Goal: Information Seeking & Learning: Understand process/instructions

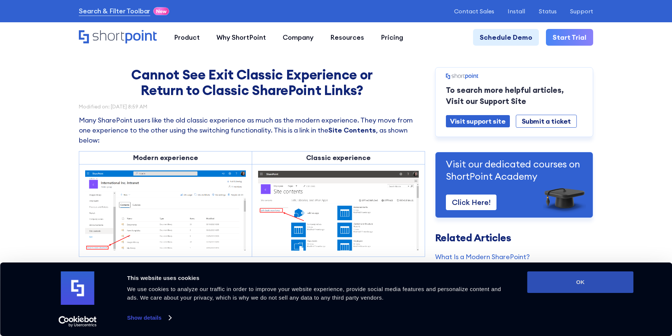
click at [576, 281] on button "OK" at bounding box center [580, 283] width 106 height 22
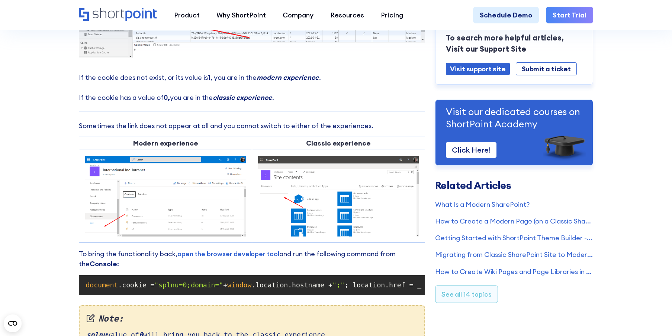
scroll to position [520, 0]
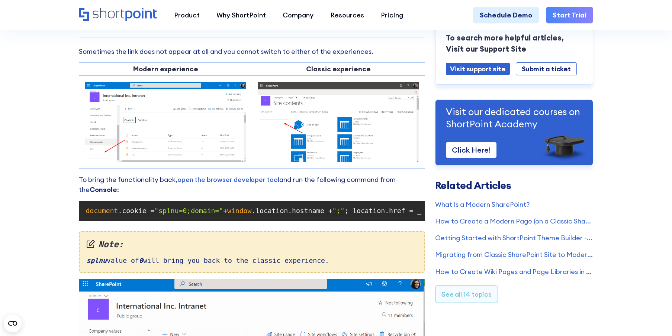
click at [93, 265] on em "splnu" at bounding box center [96, 261] width 20 height 8
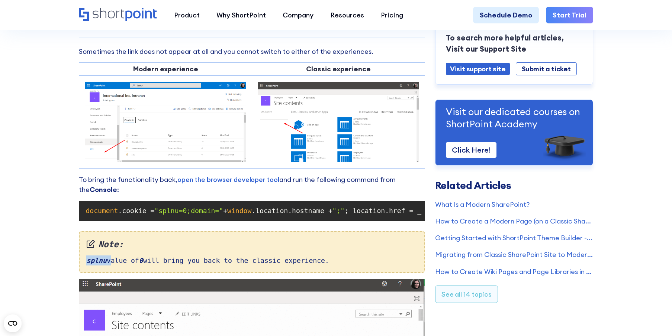
click at [93, 265] on em "splnu" at bounding box center [96, 261] width 20 height 8
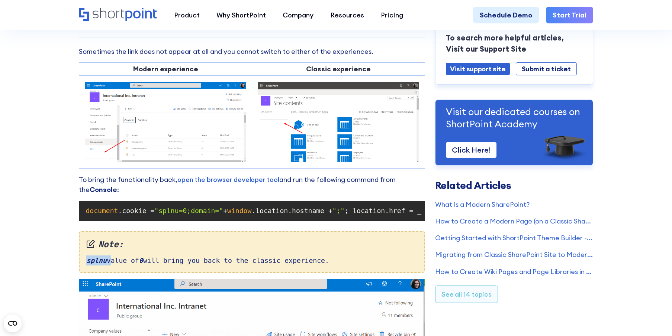
copy div "splnu"
click at [103, 215] on span "document" at bounding box center [102, 211] width 32 height 8
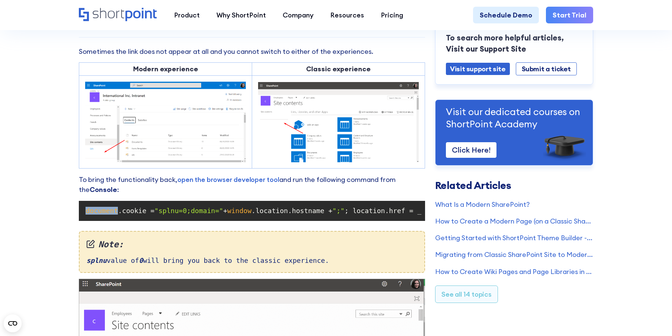
click at [103, 215] on span "document" at bounding box center [102, 211] width 32 height 8
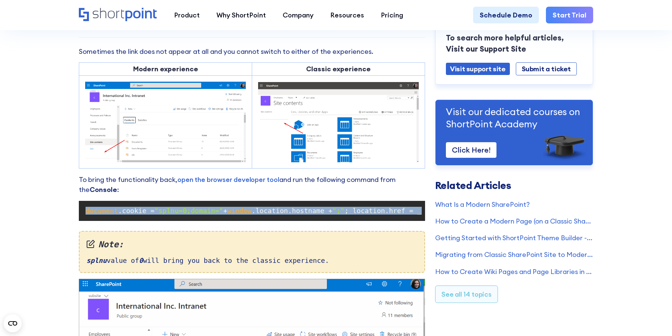
click at [103, 215] on span "document" at bounding box center [102, 211] width 32 height 8
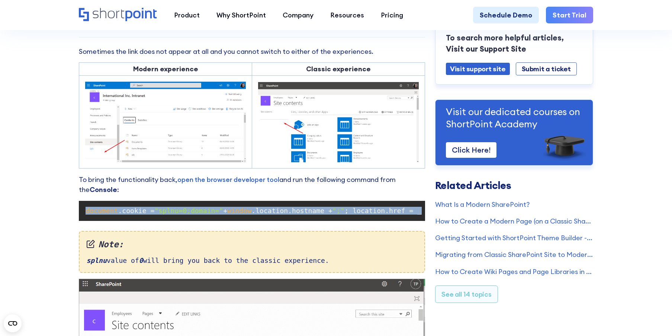
click at [103, 215] on span "document" at bounding box center [102, 211] width 32 height 8
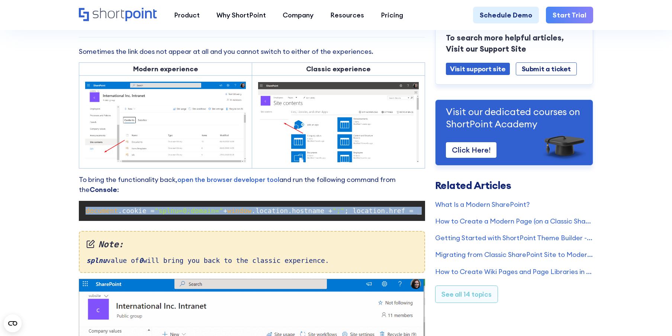
copy code "document .cookie = "splnu=0;domain=" + window .location.hostname + ";" ; locati…"
